Goal: Task Accomplishment & Management: Manage account settings

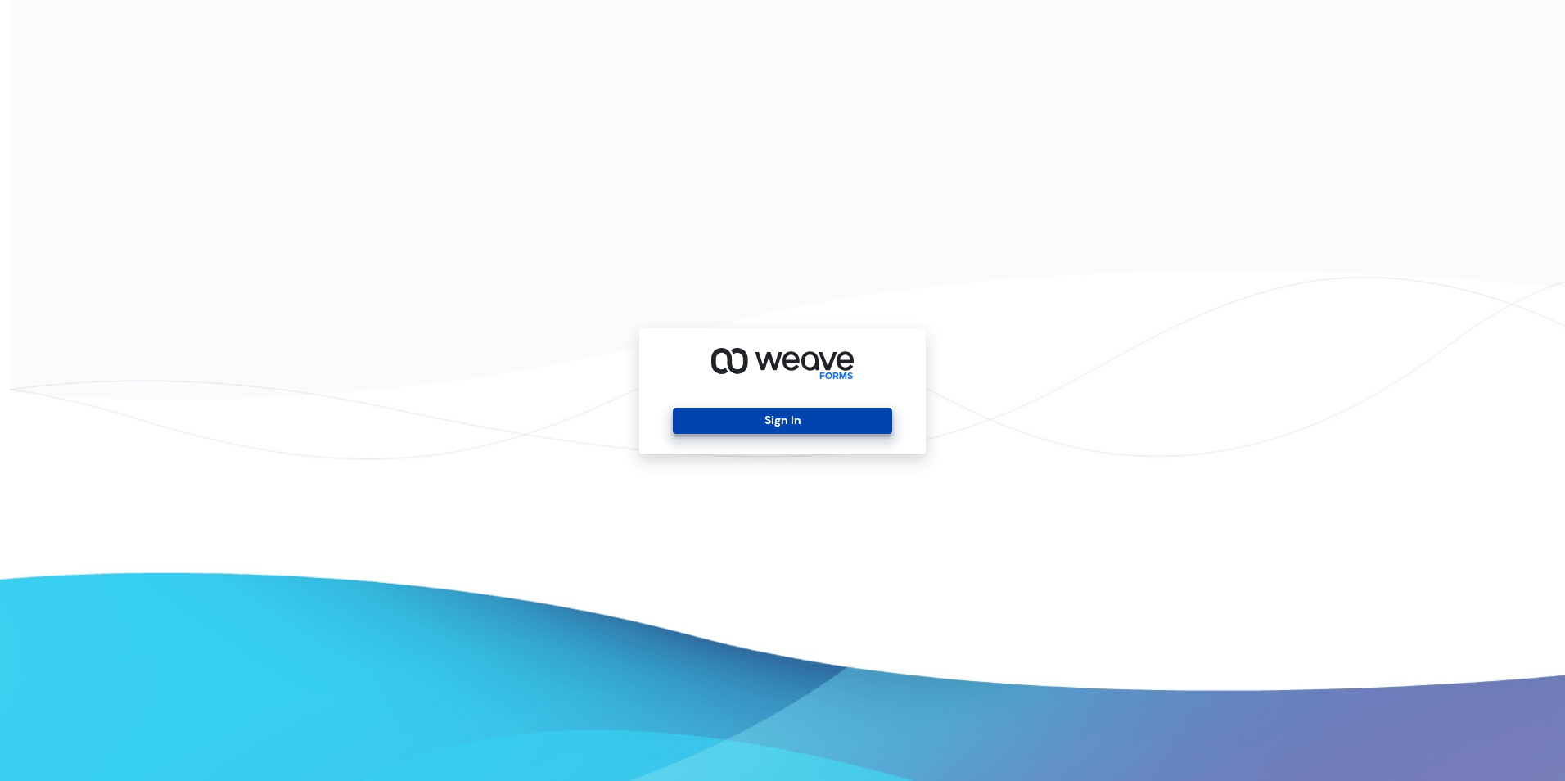
click at [805, 422] on button "Sign In" at bounding box center [782, 421] width 219 height 26
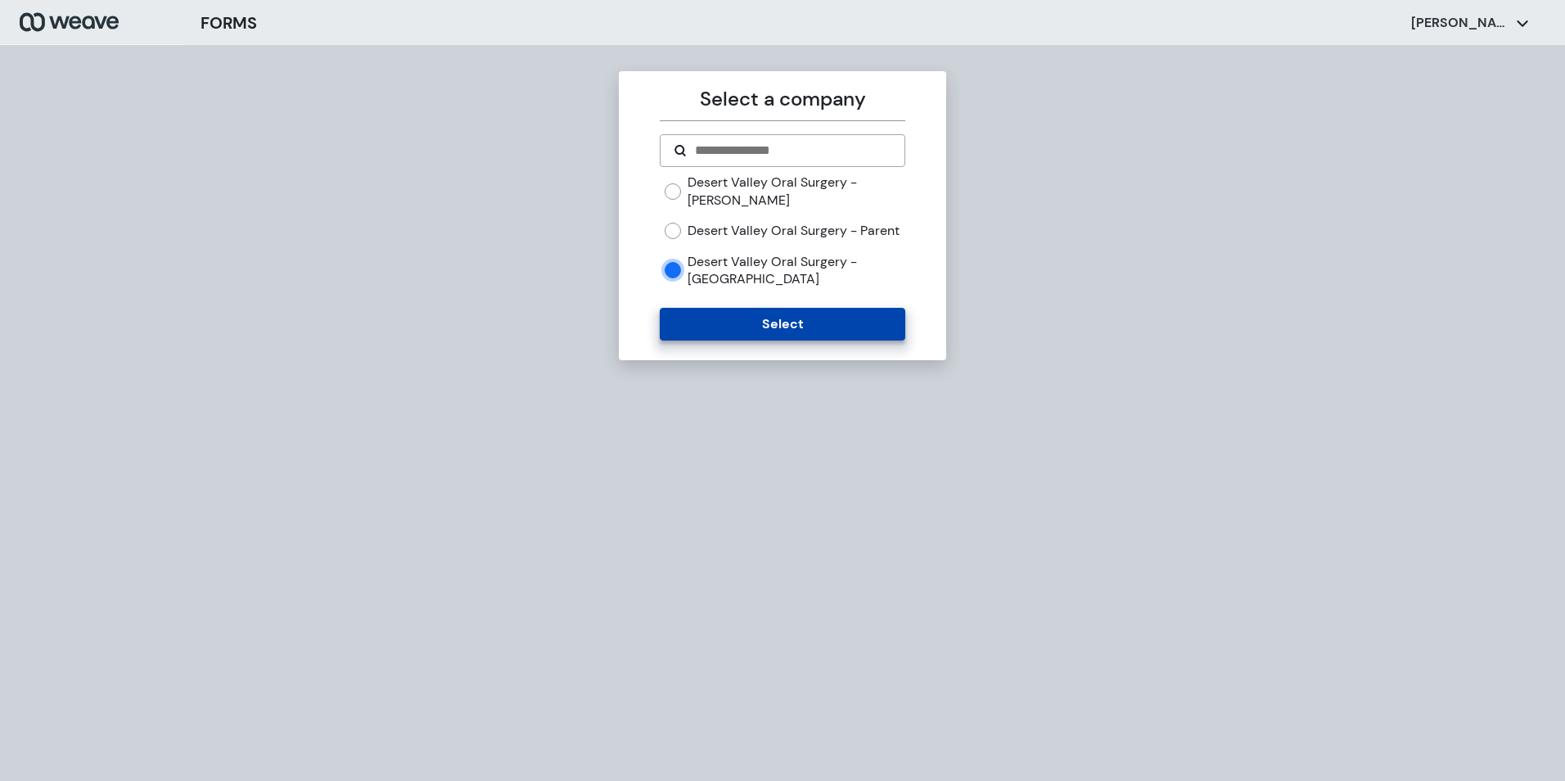
click at [727, 341] on button "Select" at bounding box center [782, 324] width 245 height 33
